Goal: Check status: Check status

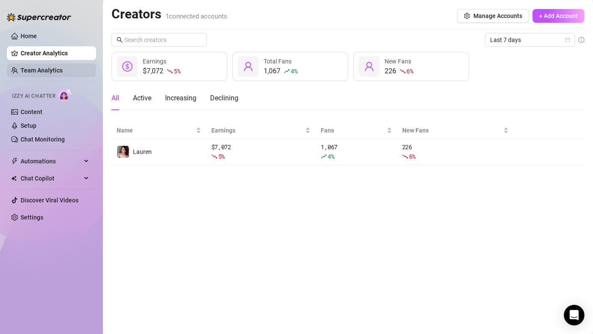
click at [33, 71] on link "Team Analytics" at bounding box center [42, 70] width 42 height 7
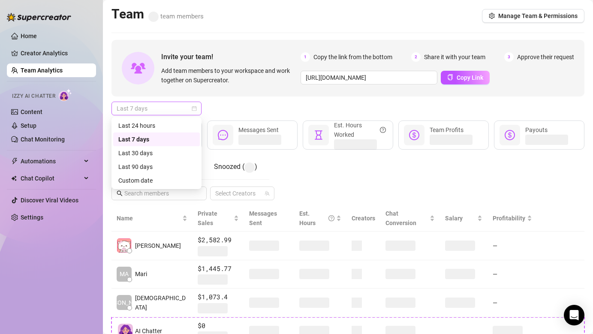
click at [147, 107] on span "Last 7 days" at bounding box center [157, 108] width 80 height 13
click at [156, 122] on div "Last 24 hours" at bounding box center [156, 125] width 76 height 9
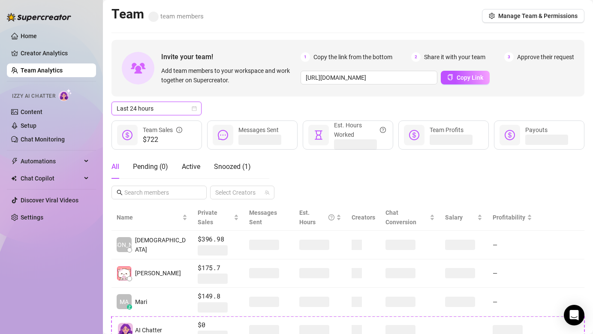
click at [164, 107] on span "Last 24 hours" at bounding box center [157, 108] width 80 height 13
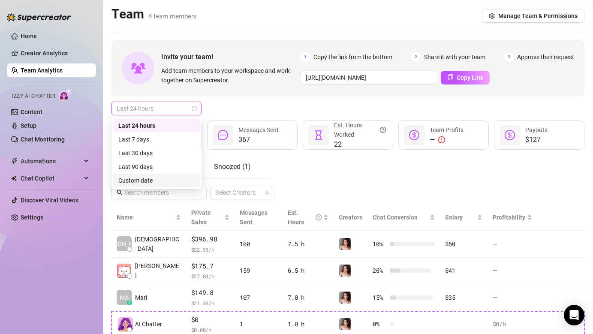
click at [147, 181] on div "Custom date" at bounding box center [156, 180] width 76 height 9
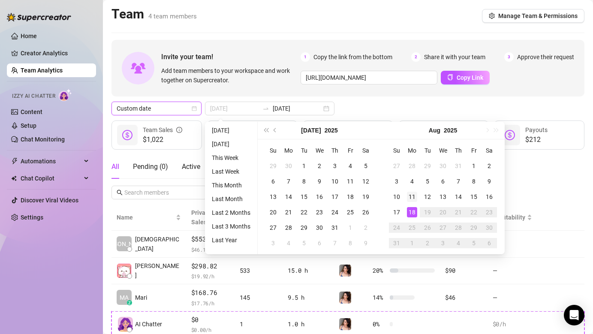
type input "[DATE]"
click at [411, 199] on div "11" at bounding box center [412, 197] width 10 height 10
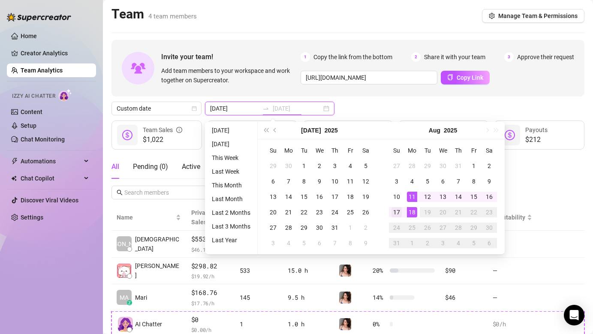
type input "[DATE]"
click at [398, 209] on div "17" at bounding box center [397, 212] width 10 height 10
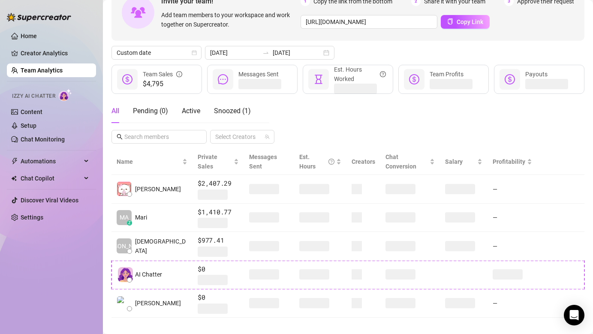
scroll to position [47, 0]
